Goal: Task Accomplishment & Management: Manage account settings

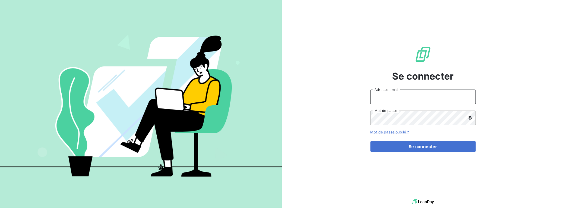
type input "[PERSON_NAME][EMAIL_ADDRESS][DOMAIN_NAME]"
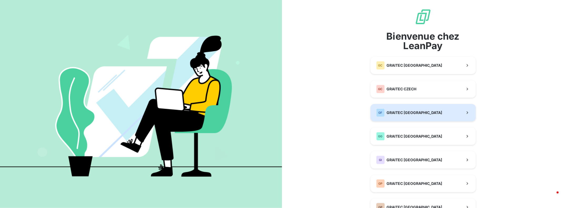
click at [408, 114] on span "GRAITEC [GEOGRAPHIC_DATA]" at bounding box center [415, 112] width 56 height 5
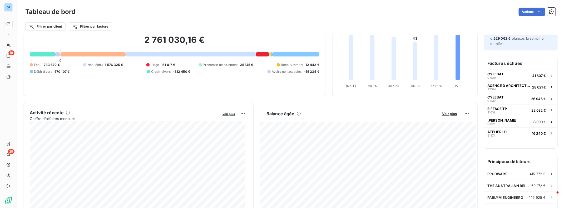
scroll to position [41, 0]
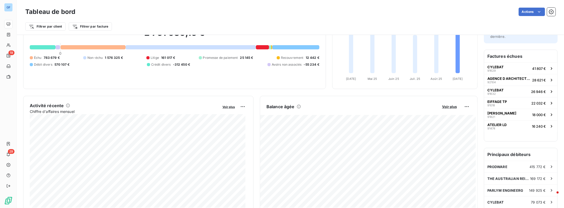
click at [260, 48] on div at bounding box center [262, 47] width 13 height 4
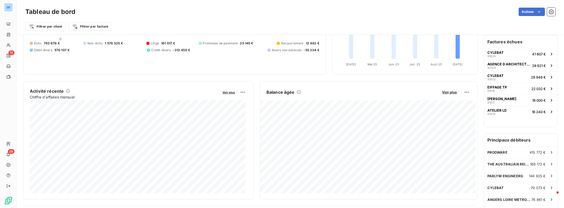
scroll to position [15, 0]
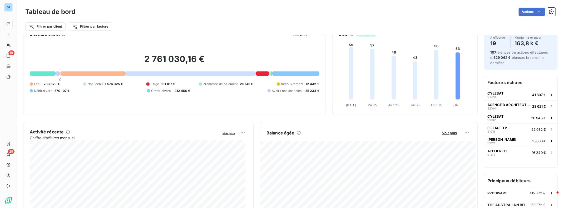
click at [61, 92] on span "570 107 €" at bounding box center [61, 91] width 15 height 5
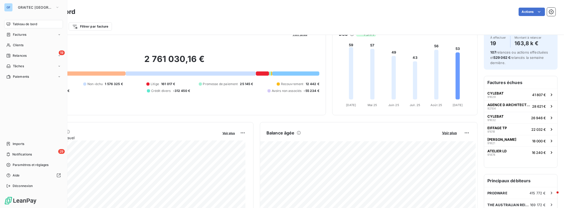
click at [25, 23] on span "Tableau de bord" at bounding box center [25, 24] width 24 height 5
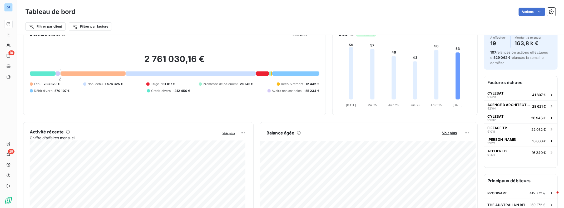
scroll to position [0, 0]
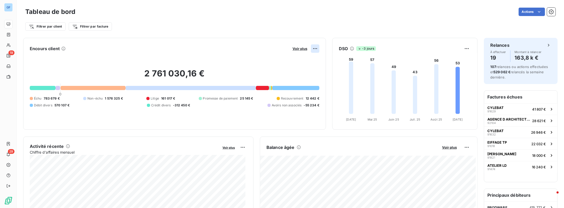
click at [315, 48] on html "GF 19 29 Tableau de bord Actions Filtrer par client Filtrer par facture Encours…" at bounding box center [282, 104] width 564 height 208
click at [301, 50] on html "GF 19 29 Tableau de bord Actions Filtrer par client Filtrer par facture Encours…" at bounding box center [282, 104] width 564 height 208
click at [301, 50] on span "Voir plus" at bounding box center [299, 49] width 15 height 4
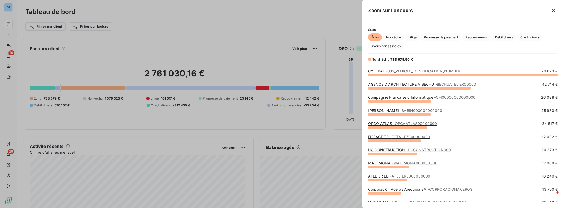
scroll to position [130, 198]
click at [503, 37] on span "Débit divers" at bounding box center [504, 37] width 24 height 8
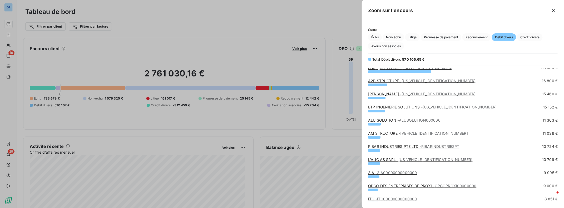
scroll to position [0, 0]
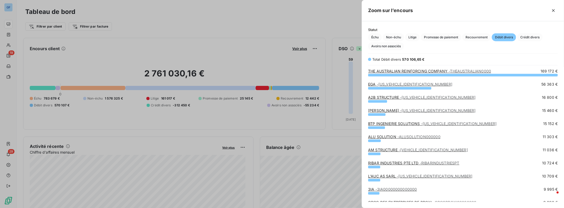
click at [381, 97] on link "A2B STRUCTURE - [US_VEHICLE_IDENTIFICATION_NUMBER]" at bounding box center [421, 97] width 107 height 4
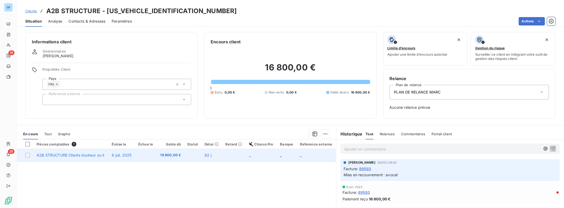
click at [51, 153] on span "A2B STRUCTURE Clients douteux ou li" at bounding box center [70, 155] width 67 height 4
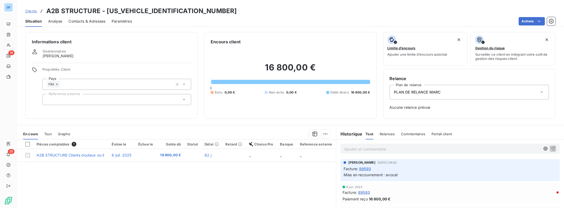
scroll to position [48, 0]
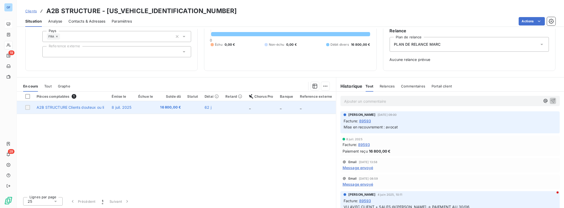
click at [172, 105] on span "16 800,00 €" at bounding box center [170, 107] width 21 height 5
click at [63, 107] on span "A2B STRUCTURE Clients douteux ou li" at bounding box center [70, 107] width 67 height 4
click at [90, 108] on span "A2B STRUCTURE Clients douteux ou li" at bounding box center [70, 107] width 67 height 4
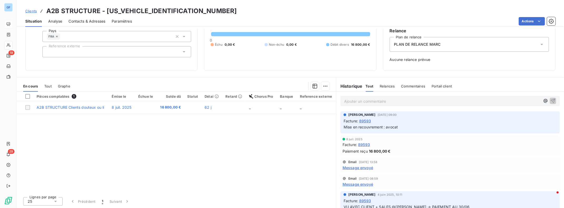
click at [362, 120] on span "89593" at bounding box center [365, 121] width 12 height 6
